Goal: Task Accomplishment & Management: Use online tool/utility

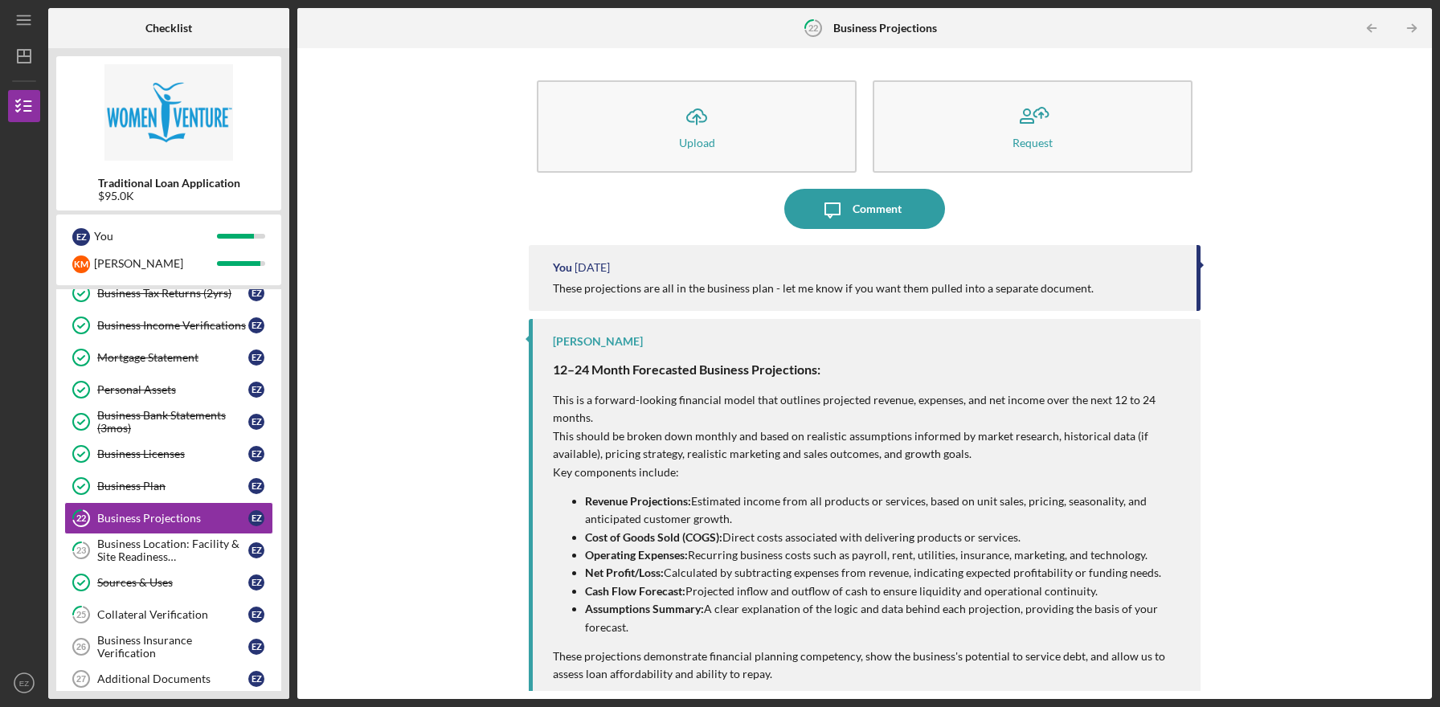
scroll to position [247, 0]
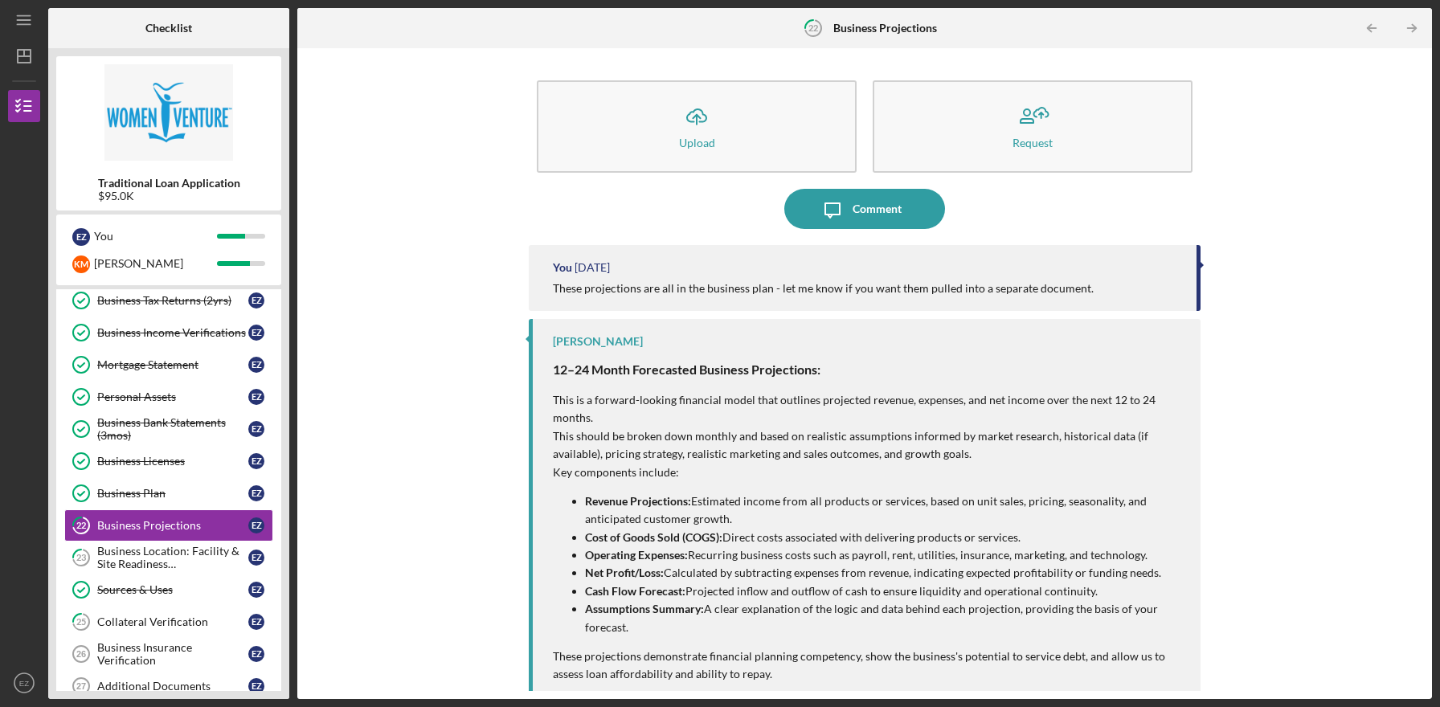
scroll to position [247, 0]
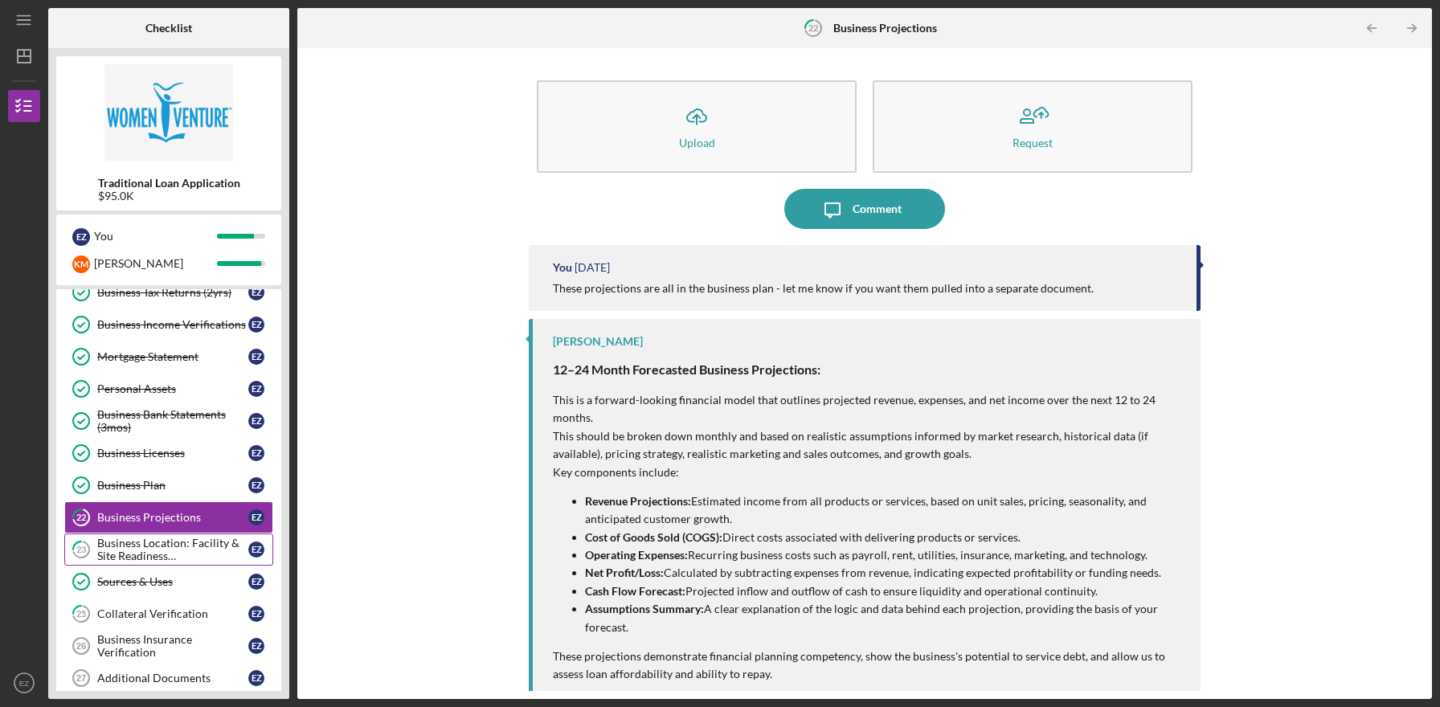
click at [215, 556] on div "Business Location: Facility & Site Readiness Documentation" at bounding box center [172, 550] width 151 height 26
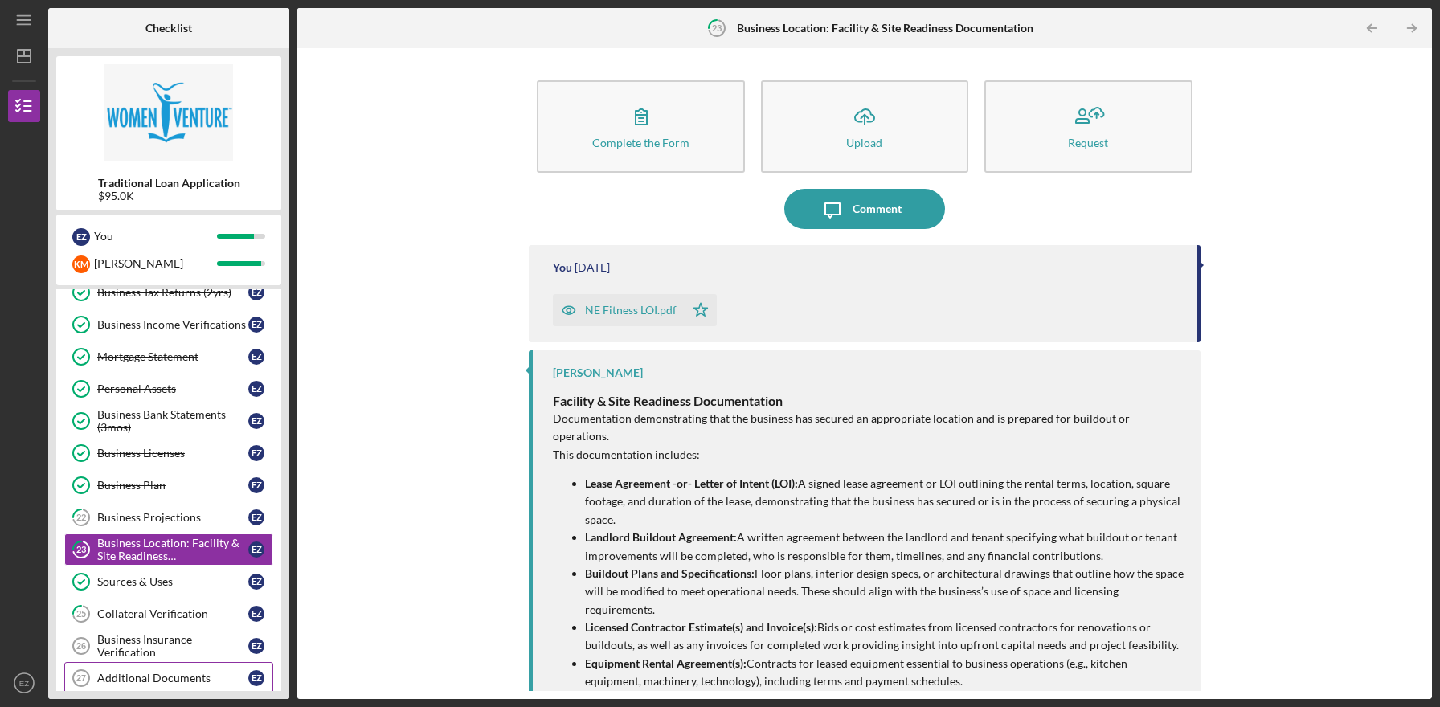
click at [174, 671] on link "Additional Documents 27 Additional Documents E Z" at bounding box center [168, 678] width 209 height 32
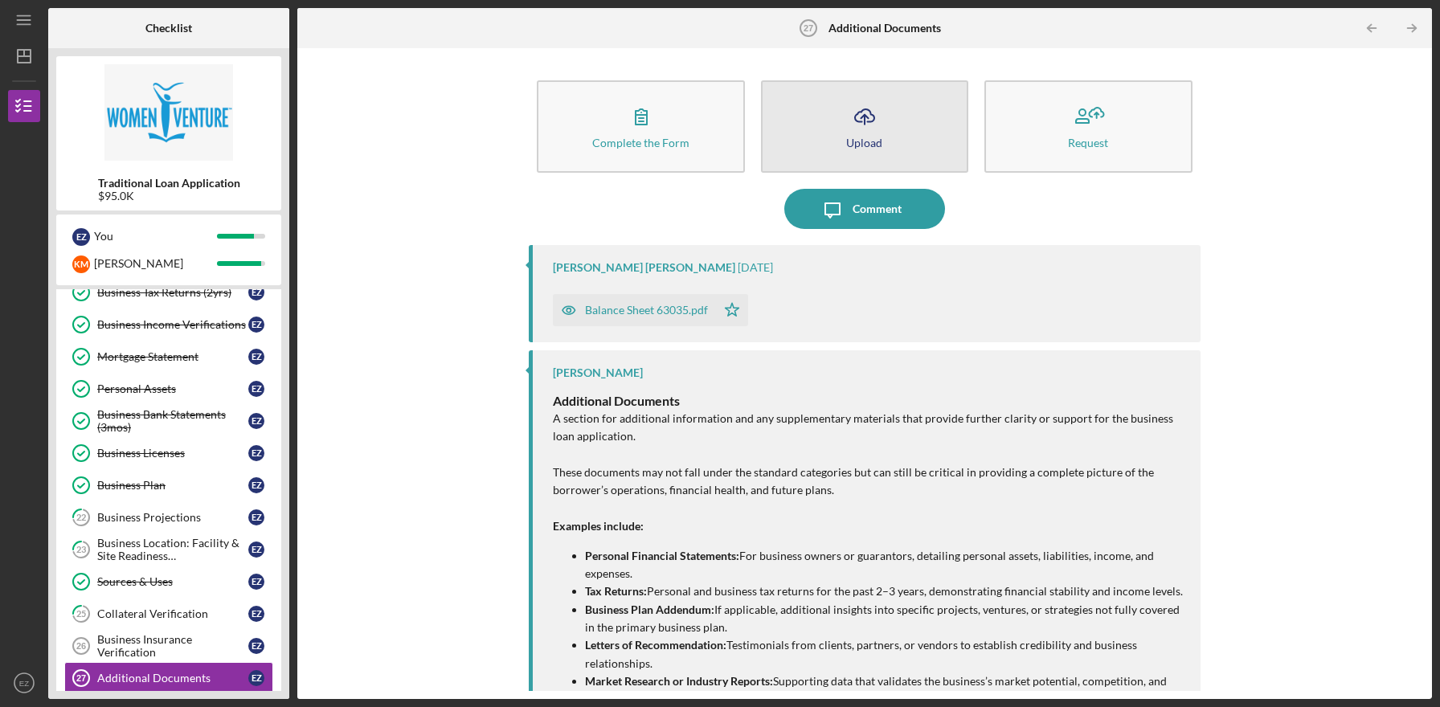
click at [845, 135] on icon "Icon/Upload" at bounding box center [865, 116] width 40 height 40
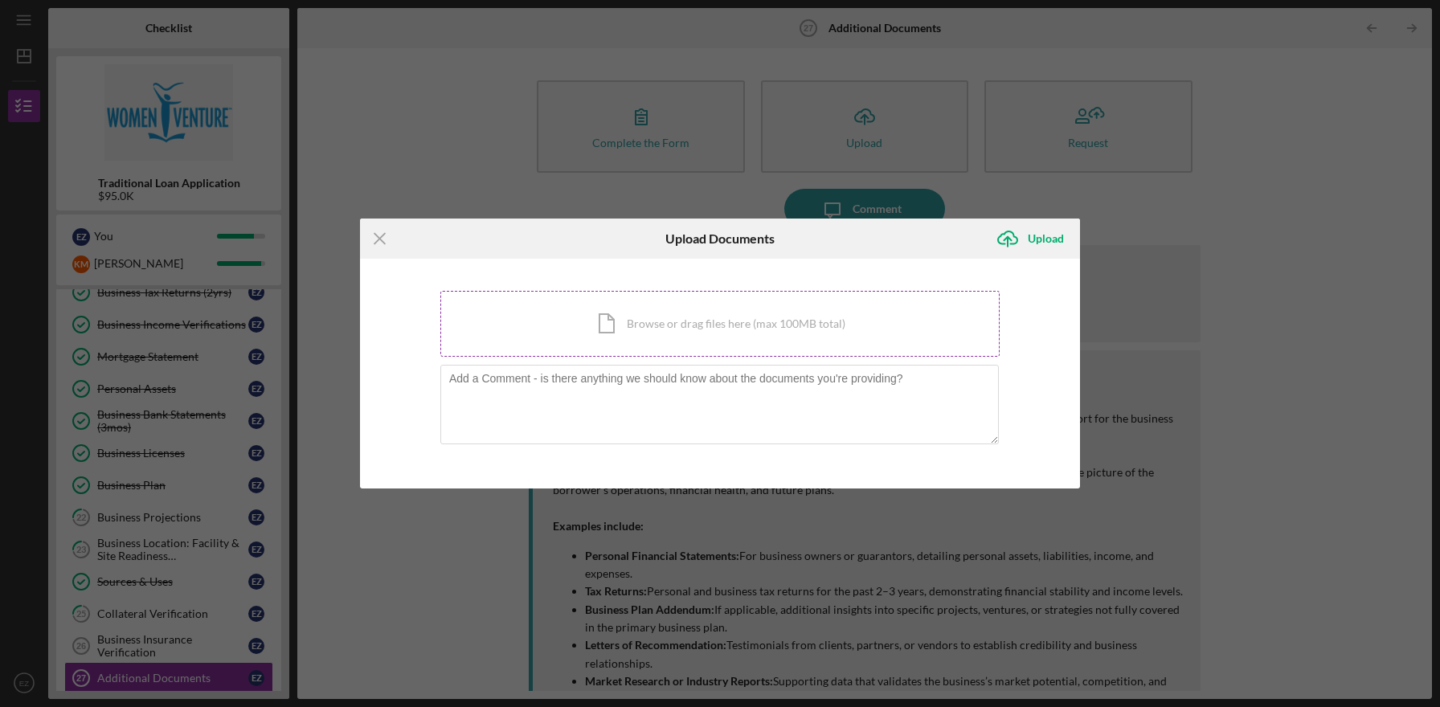
click at [668, 324] on div "Icon/Document Browse or drag files here (max 100MB total) Tap to choose files o…" at bounding box center [719, 324] width 559 height 66
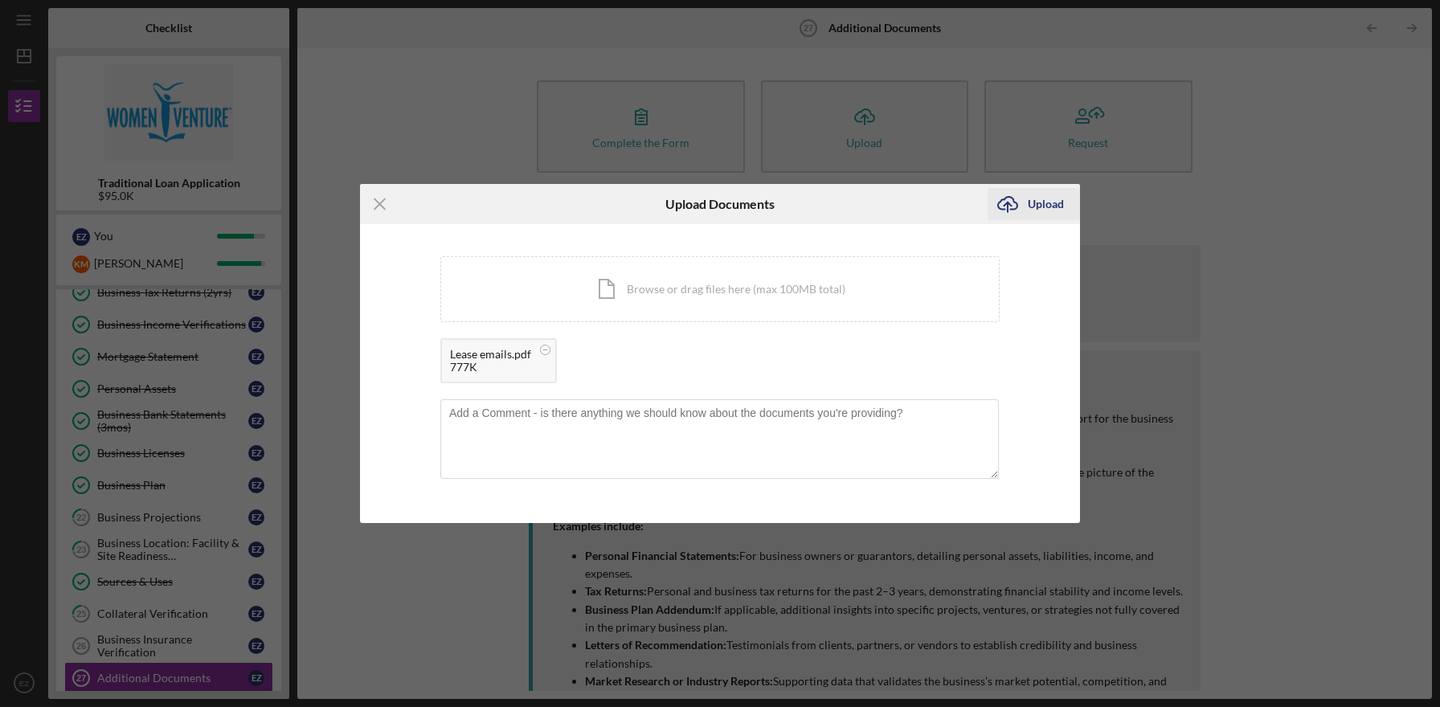
click at [1041, 198] on div "Upload" at bounding box center [1046, 204] width 36 height 32
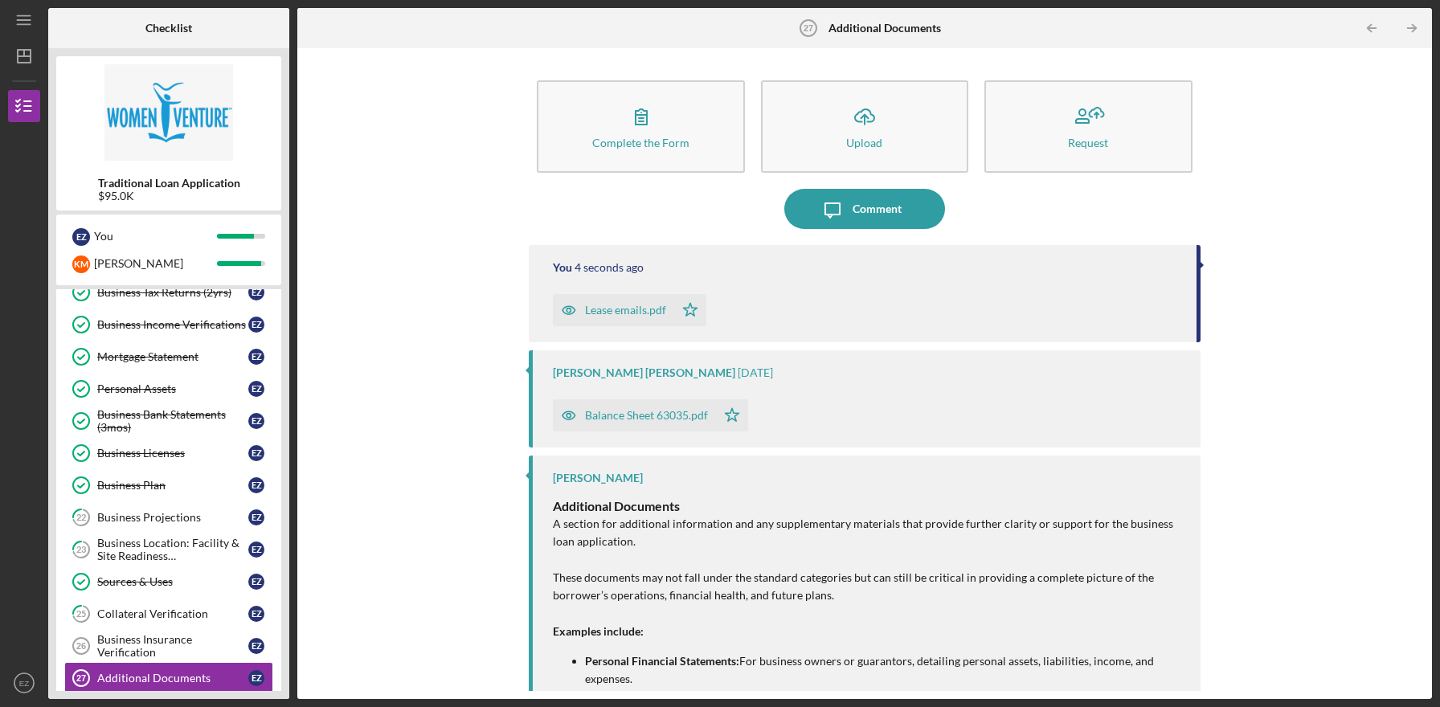
click at [411, 361] on div "Complete the Form Form Icon/Upload Upload Request Icon/Message Comment You 4 se…" at bounding box center [864, 373] width 1119 height 635
